Goal: Information Seeking & Learning: Learn about a topic

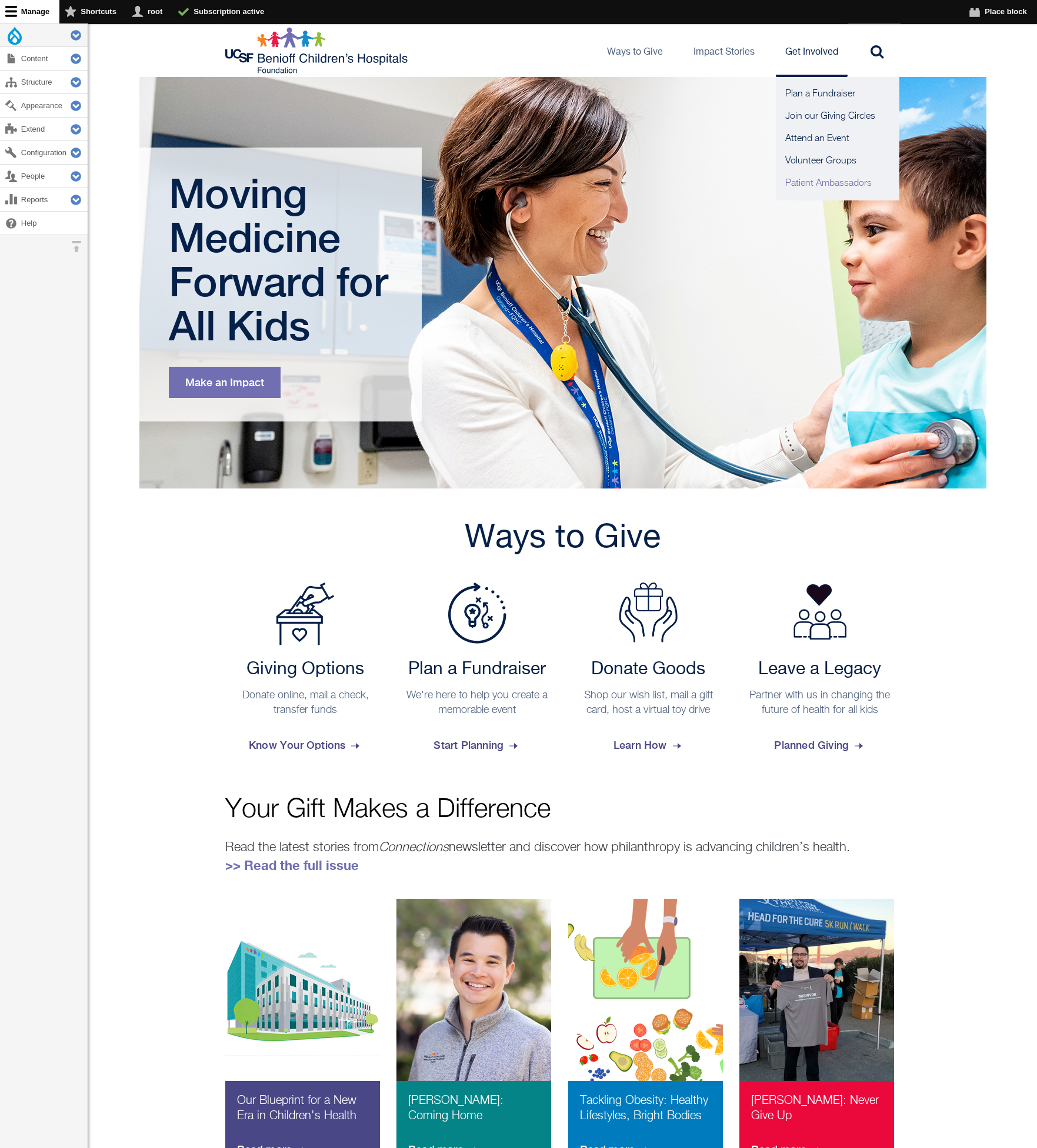
click at [822, 186] on link "Patient Ambassadors" at bounding box center [837, 183] width 124 height 22
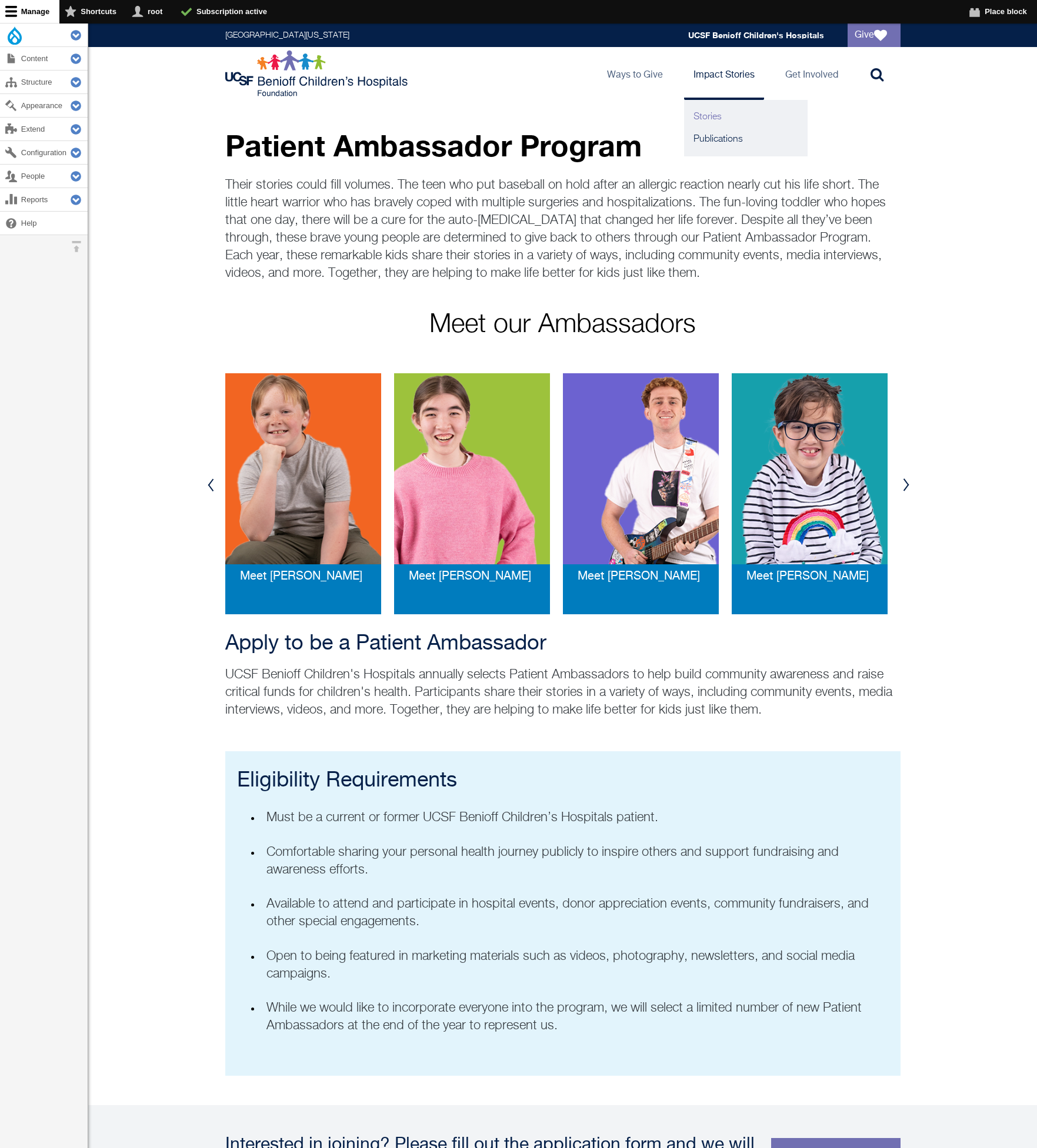
click at [713, 120] on link "Stories" at bounding box center [745, 117] width 124 height 22
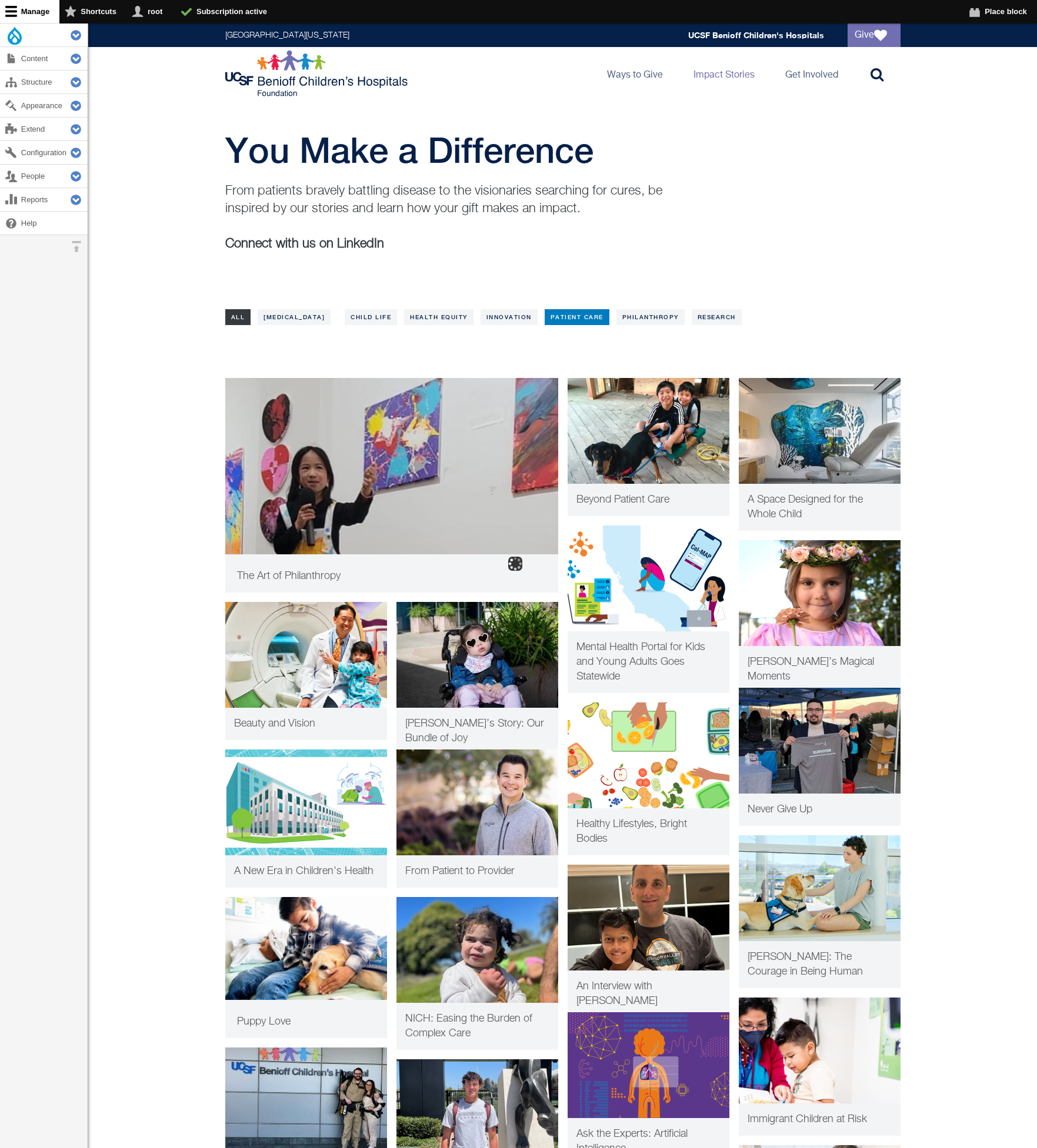
click at [604, 309] on link "Patient Care" at bounding box center [577, 317] width 65 height 16
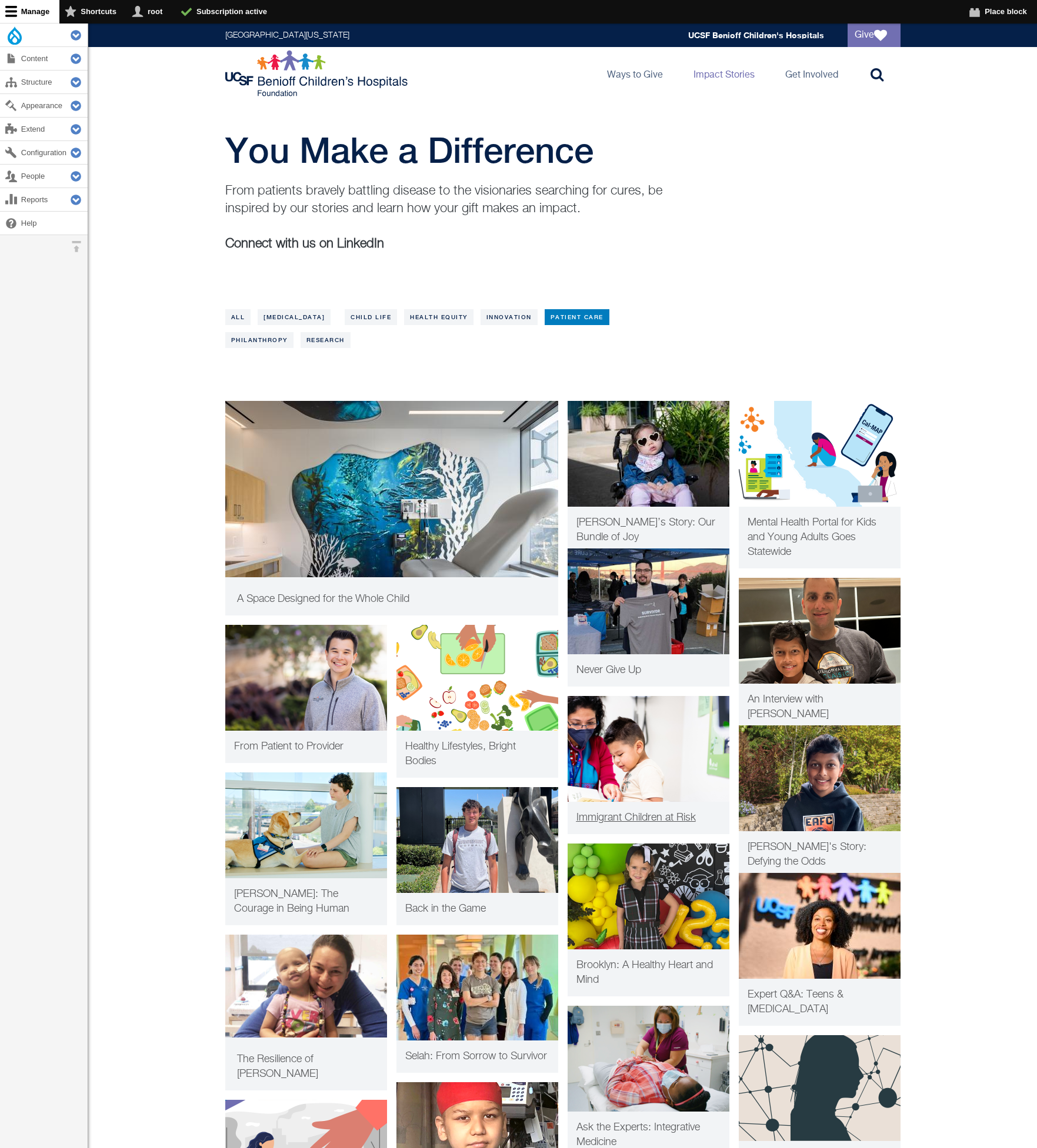
click at [640, 747] on img at bounding box center [648, 749] width 162 height 106
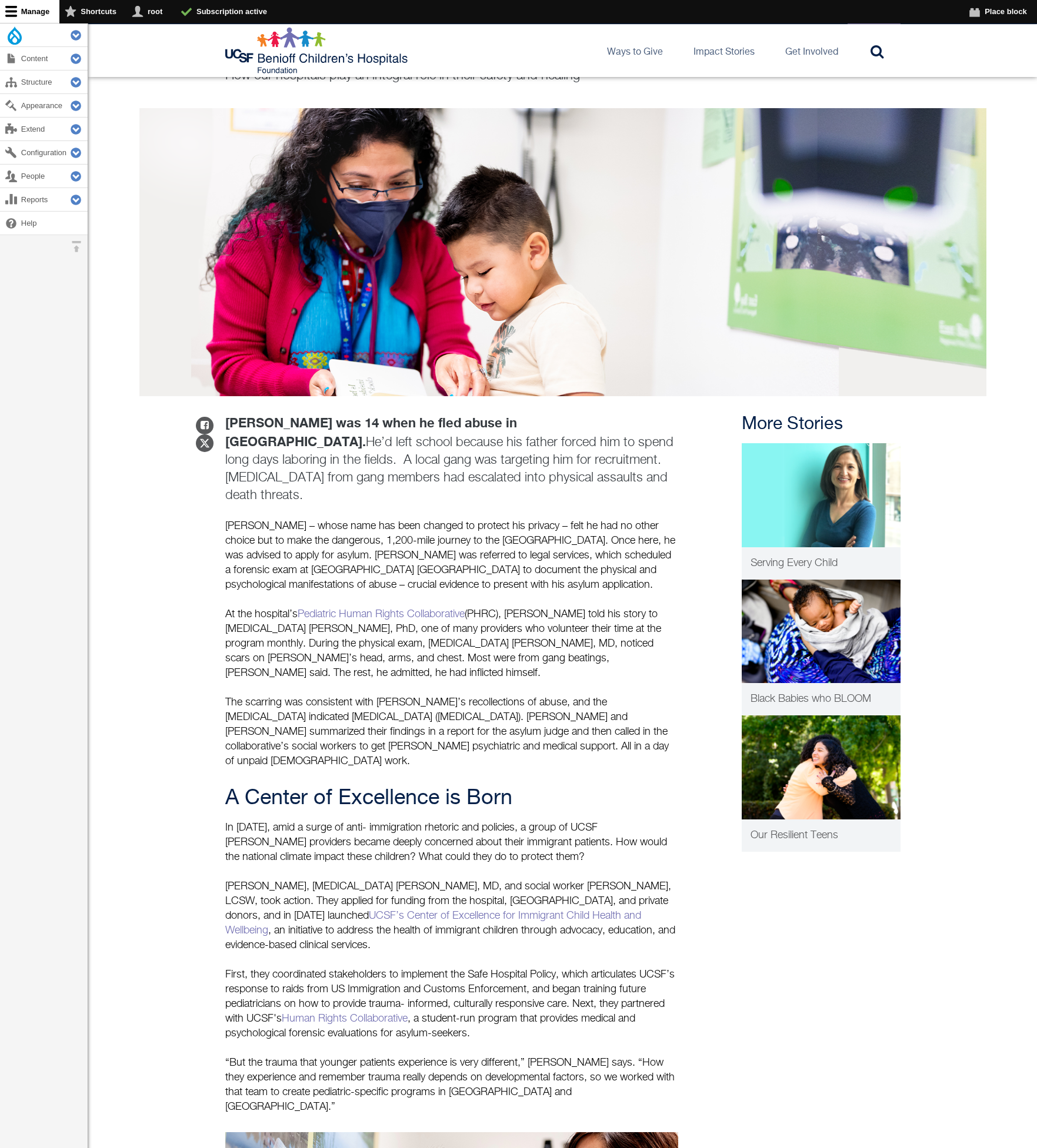
scroll to position [386, 0]
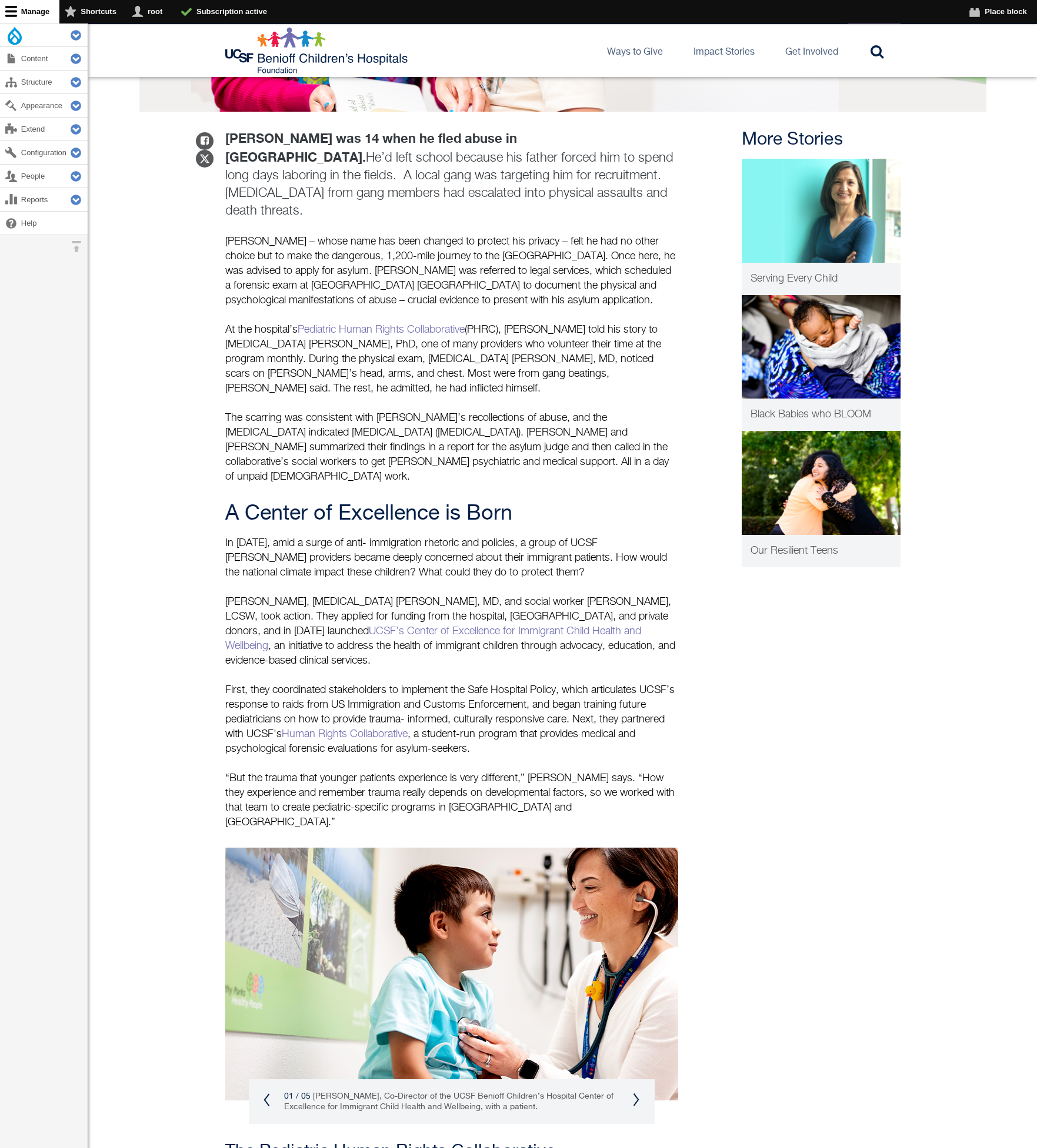
click at [903, 769] on div "Share on Facebook Share on Twitter Juan was 14 when he fled abuse in Guatemala.…" at bounding box center [563, 1099] width 696 height 1975
click at [360, 52] on img at bounding box center [317, 50] width 185 height 47
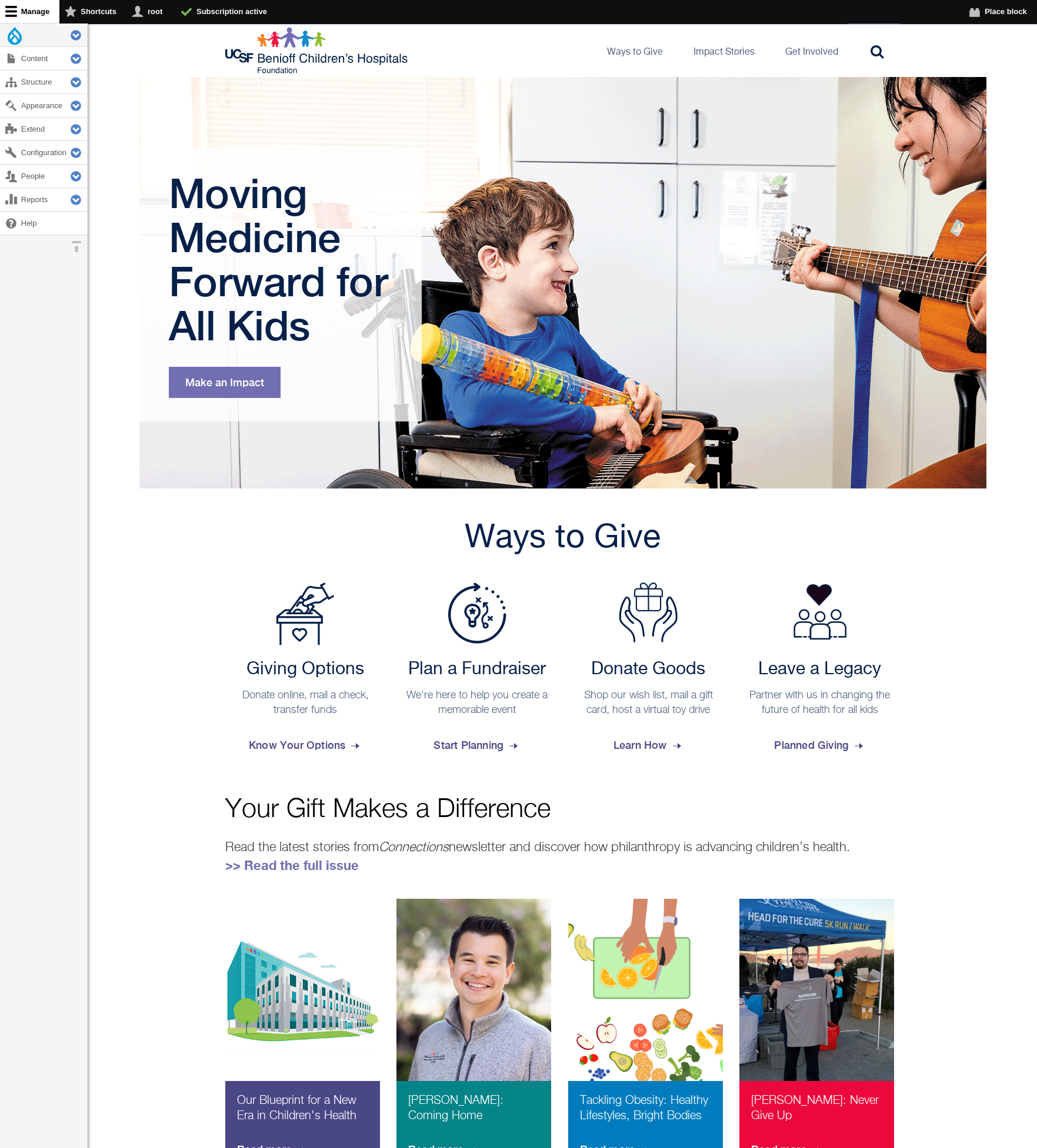
click at [1017, 566] on div "Ways to Give Giving Options Donate online, mail a check, transfer funds Know Yo…" at bounding box center [562, 625] width 948 height 273
